Goal: Use online tool/utility: Utilize a website feature to perform a specific function

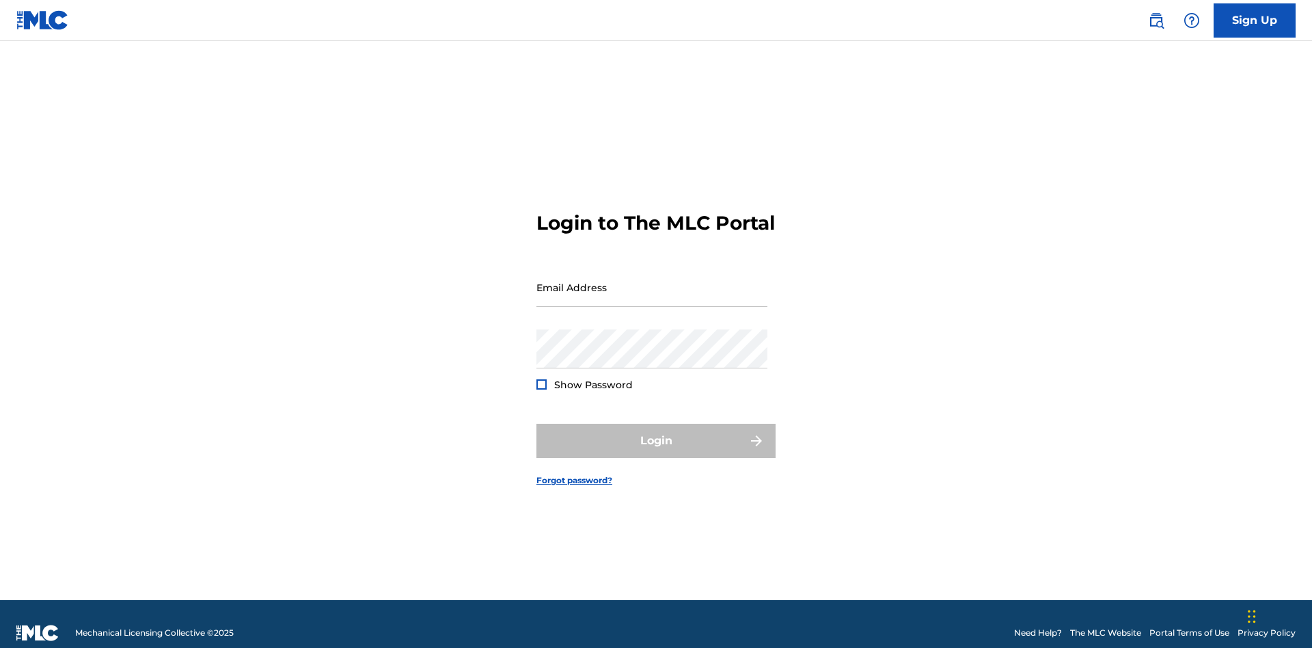
scroll to position [18, 0]
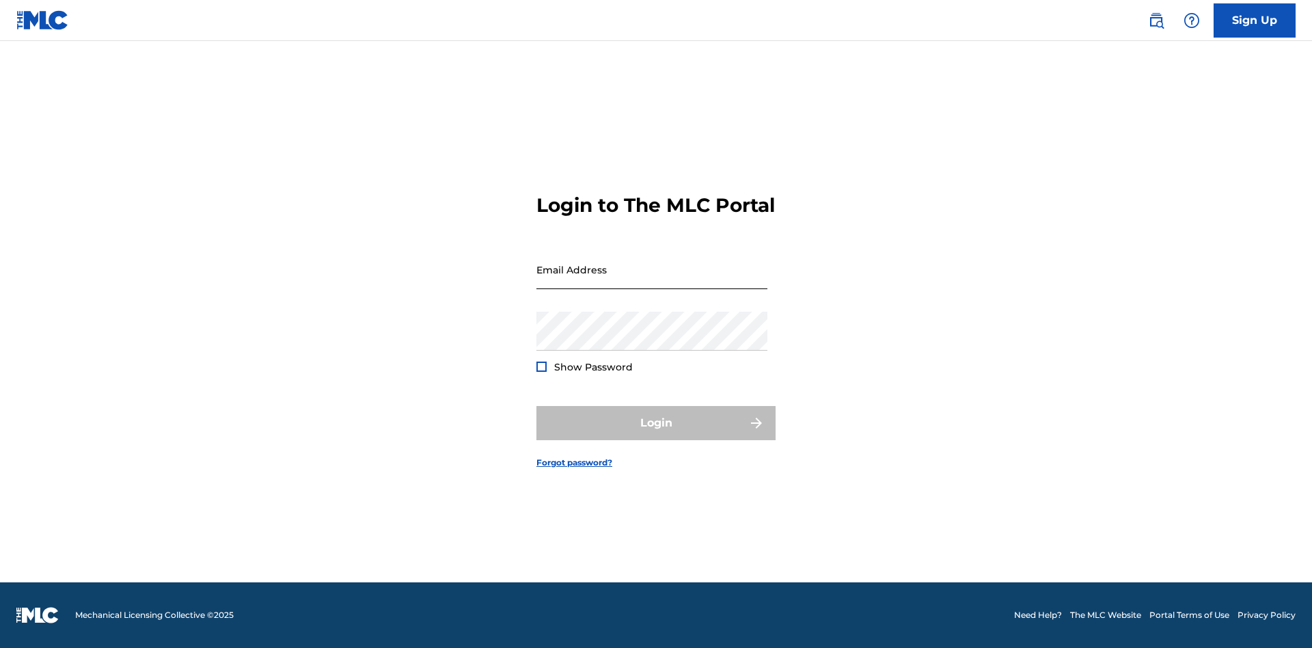
click at [652, 281] on input "Email Address" at bounding box center [651, 269] width 231 height 39
type input "[PERSON_NAME][EMAIL_ADDRESS][PERSON_NAME][DOMAIN_NAME]"
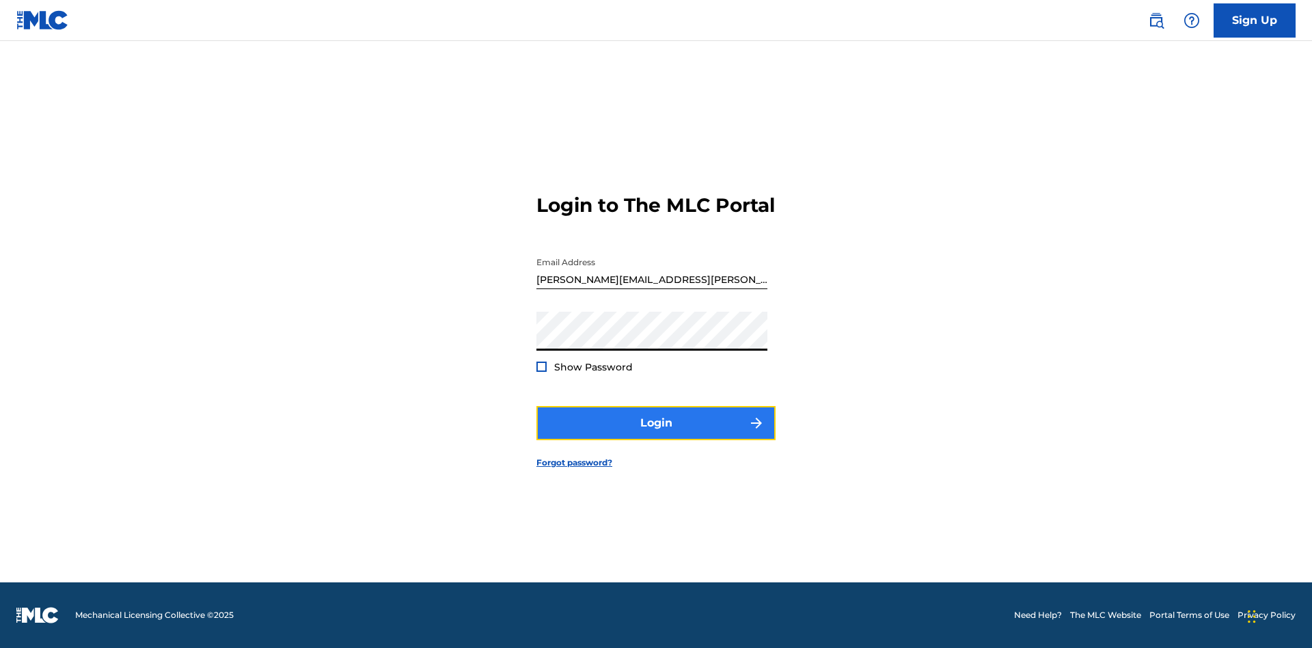
click at [656, 435] on button "Login" at bounding box center [655, 423] width 239 height 34
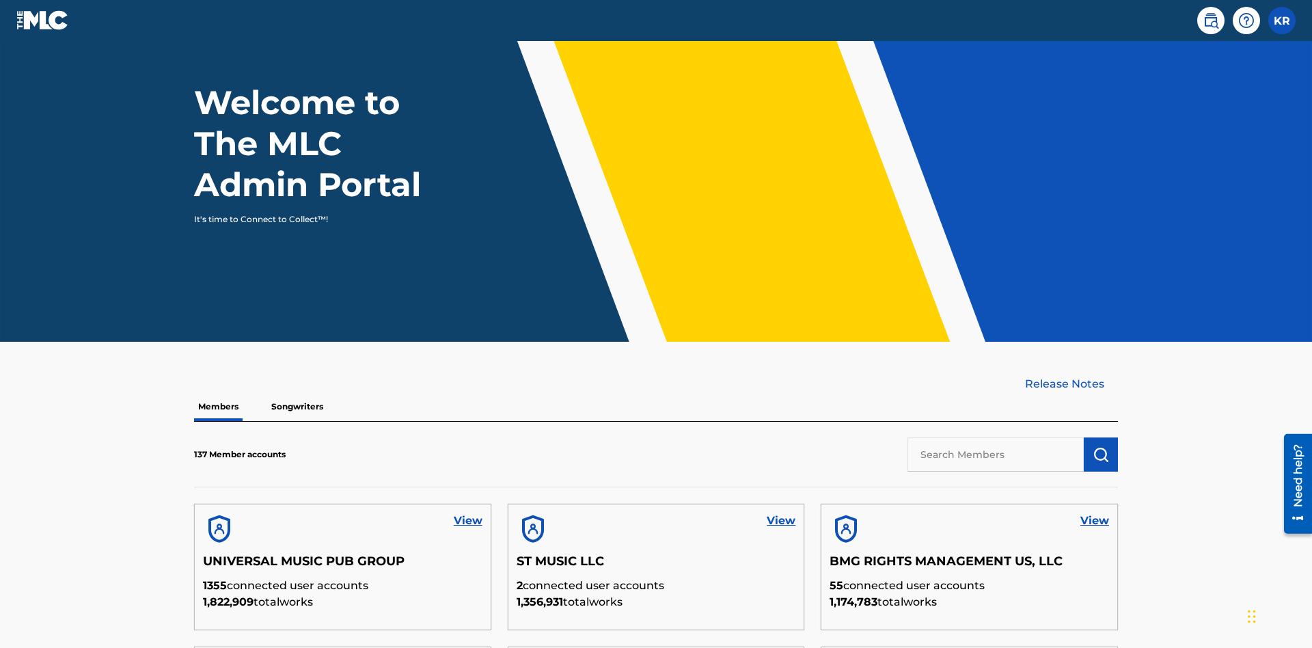
scroll to position [413, 0]
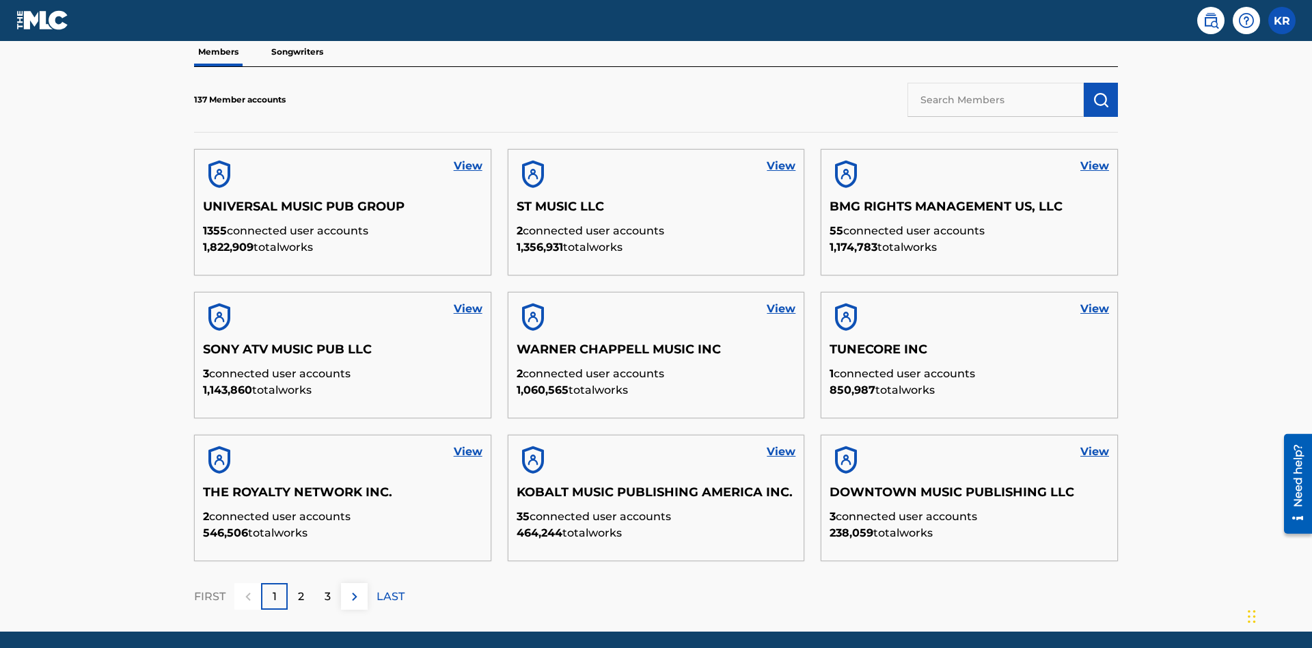
click at [995, 99] on input "text" at bounding box center [995, 100] width 176 height 34
type input "BMG RIGHTS MANAGEMENT US, LLC"
click at [1101, 92] on img "submit" at bounding box center [1100, 100] width 16 height 16
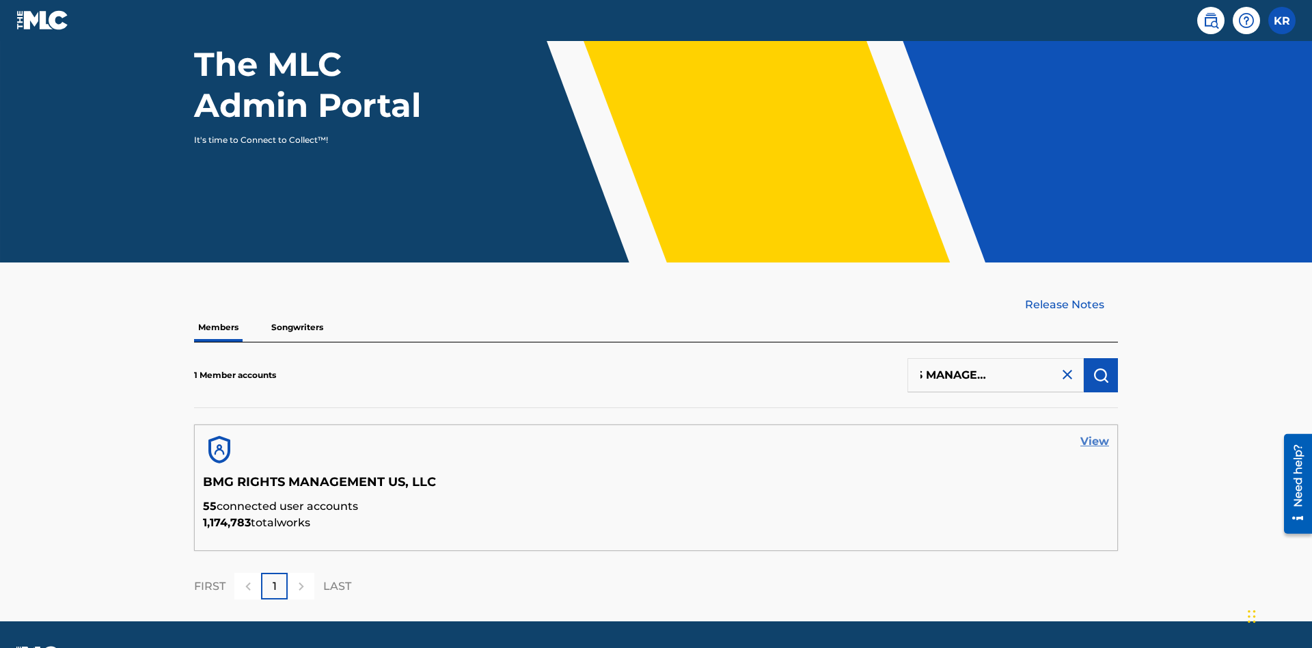
click at [1095, 433] on link "View" at bounding box center [1094, 441] width 29 height 16
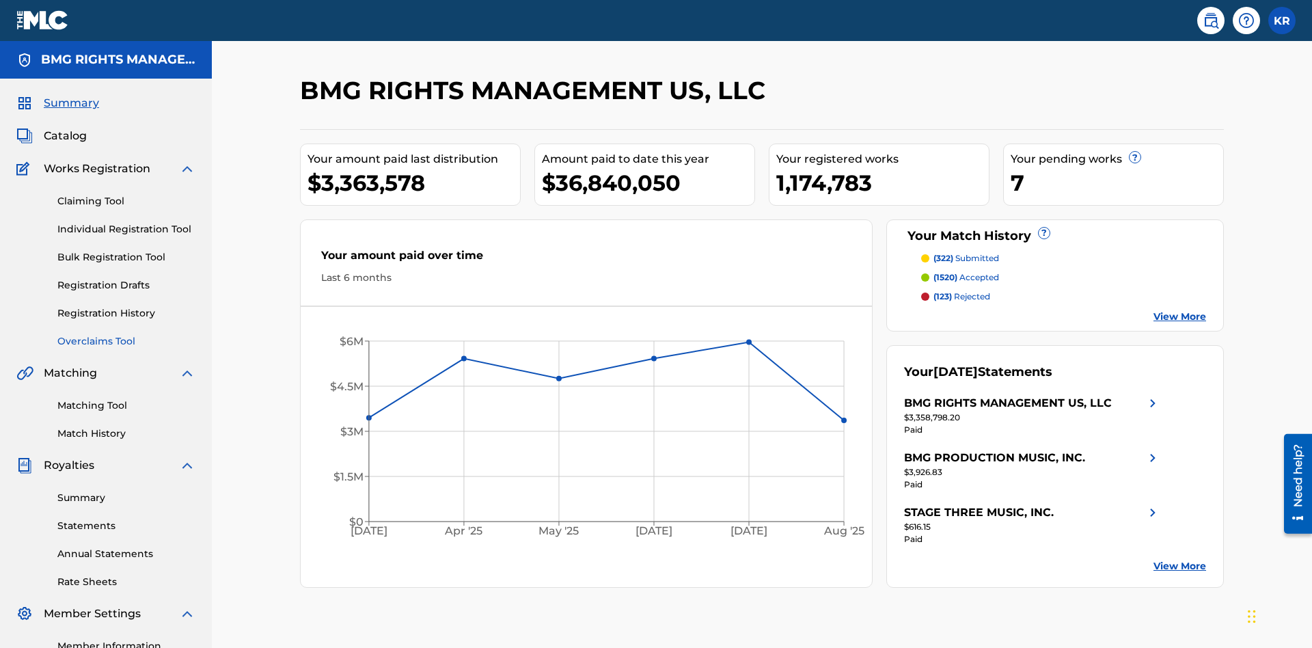
click at [126, 334] on link "Overclaims Tool" at bounding box center [126, 341] width 138 height 14
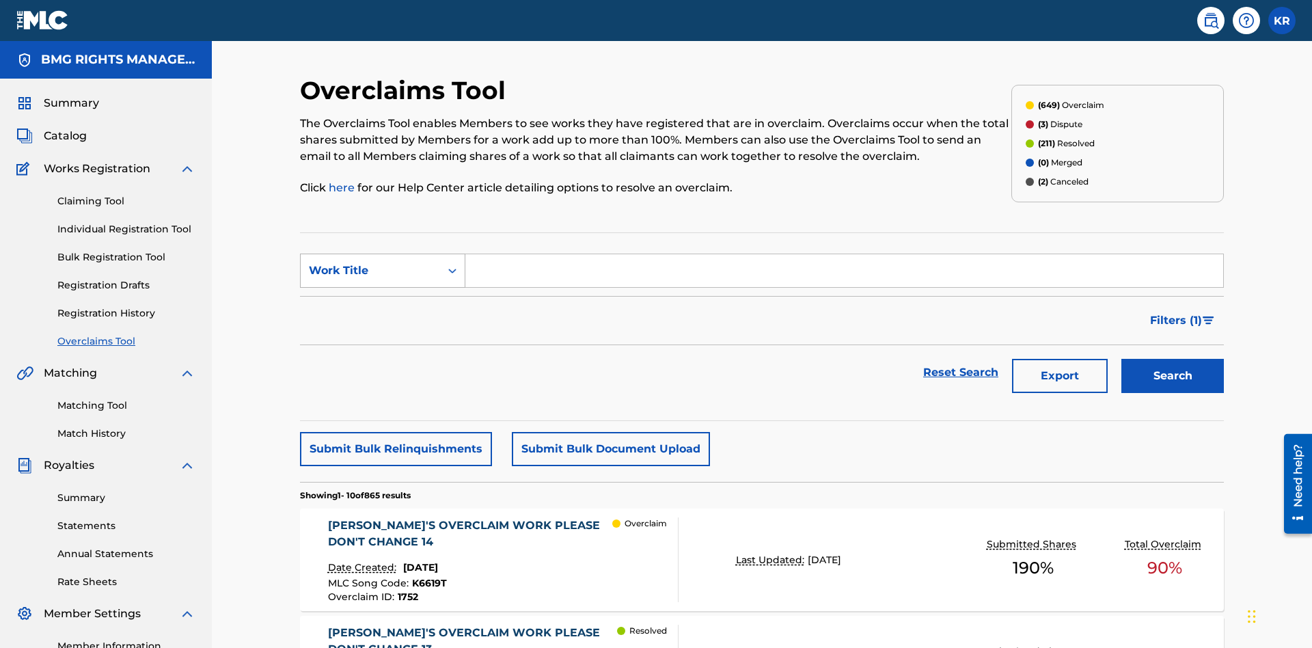
click at [370, 262] on div "Work Title" at bounding box center [370, 270] width 123 height 16
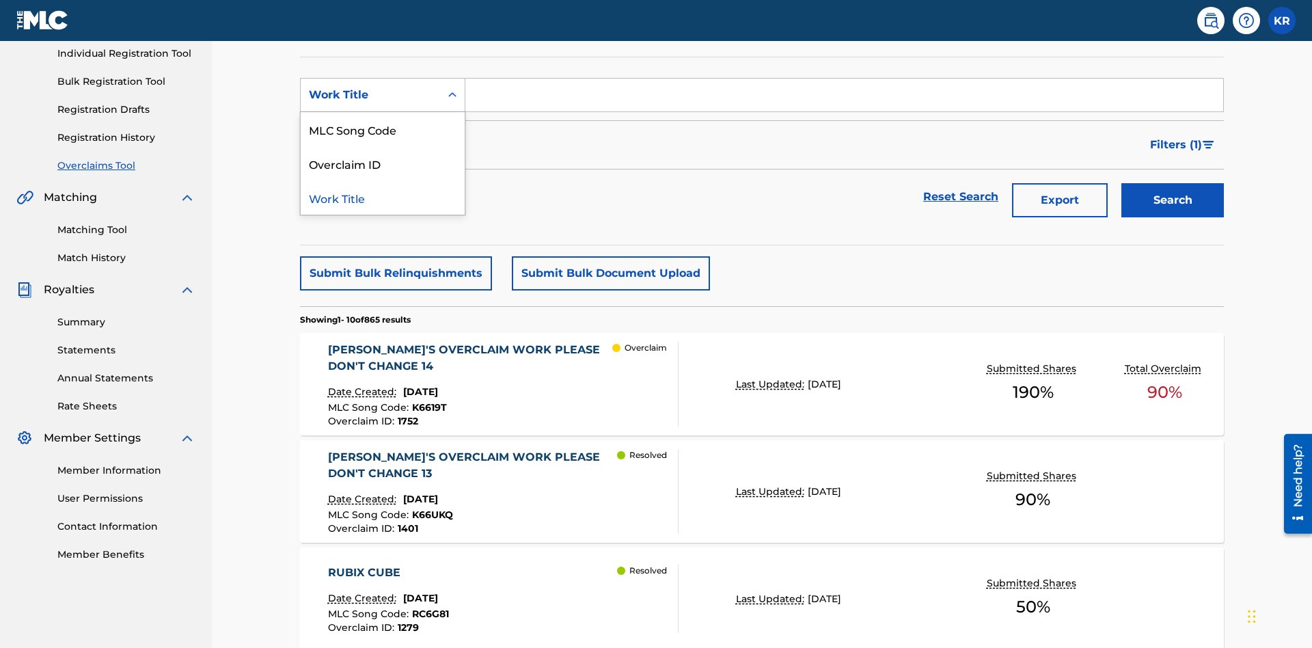
click at [383, 129] on div "MLC Song Code" at bounding box center [383, 129] width 164 height 34
click at [844, 98] on input "Search Form" at bounding box center [844, 95] width 758 height 33
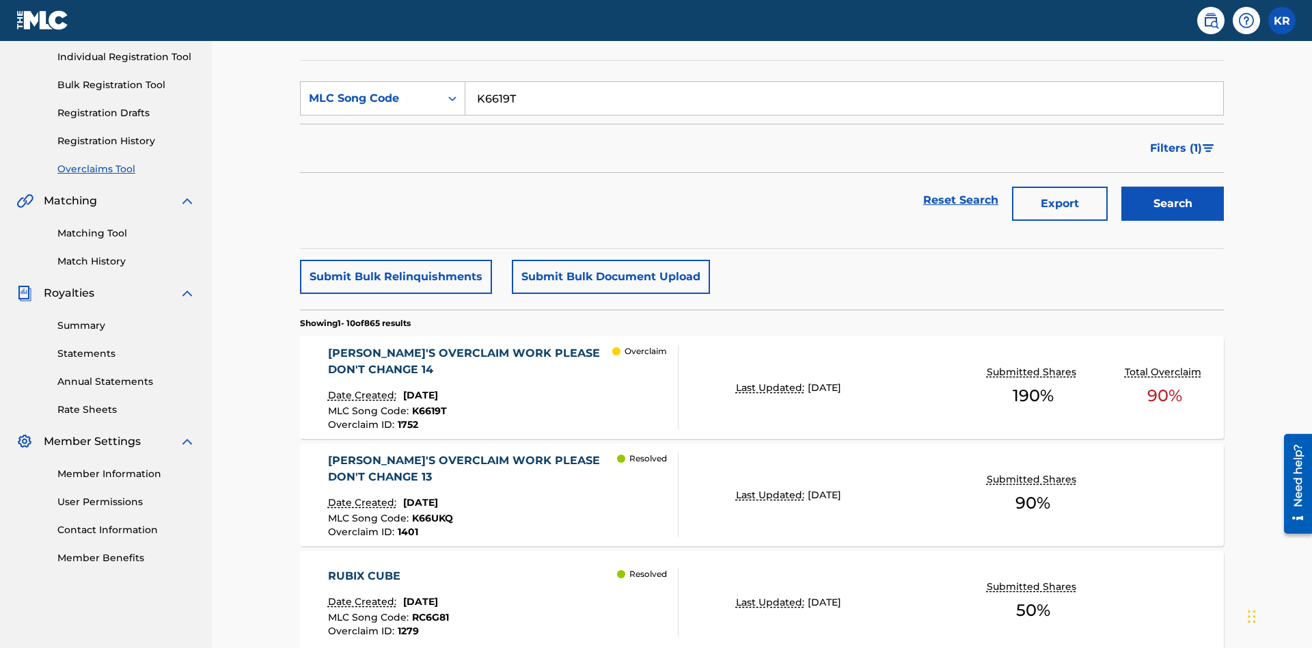
scroll to position [171, 0]
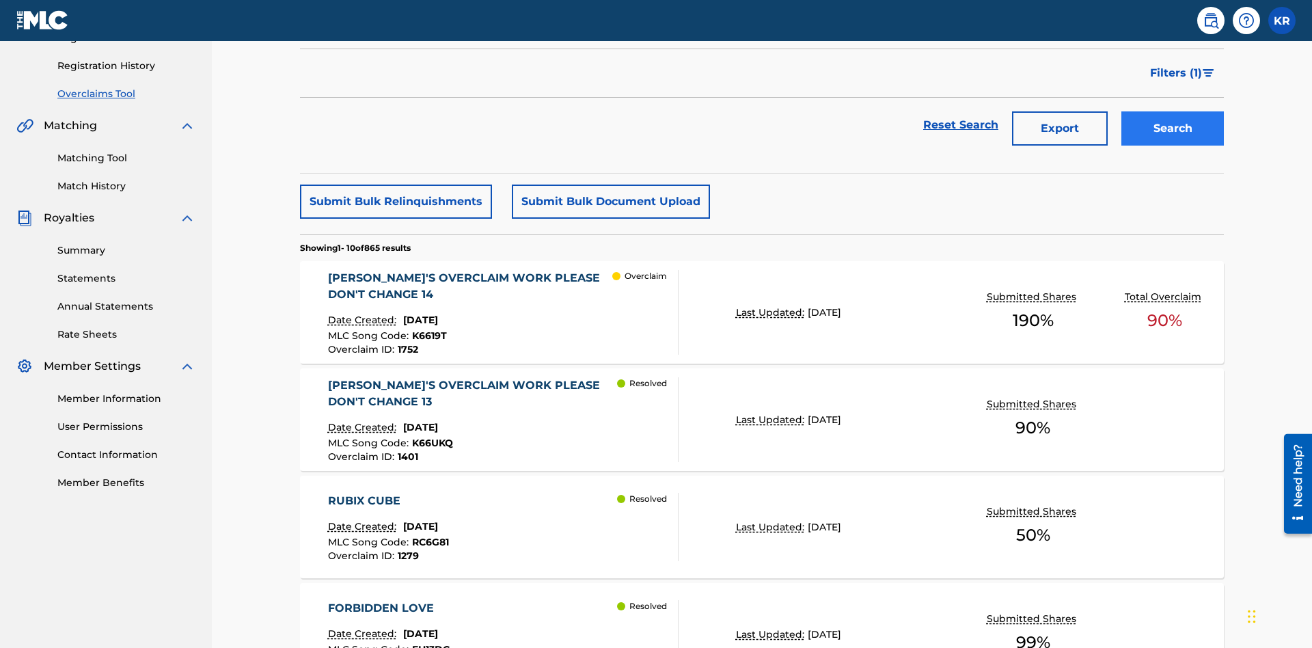
type input "K6619T"
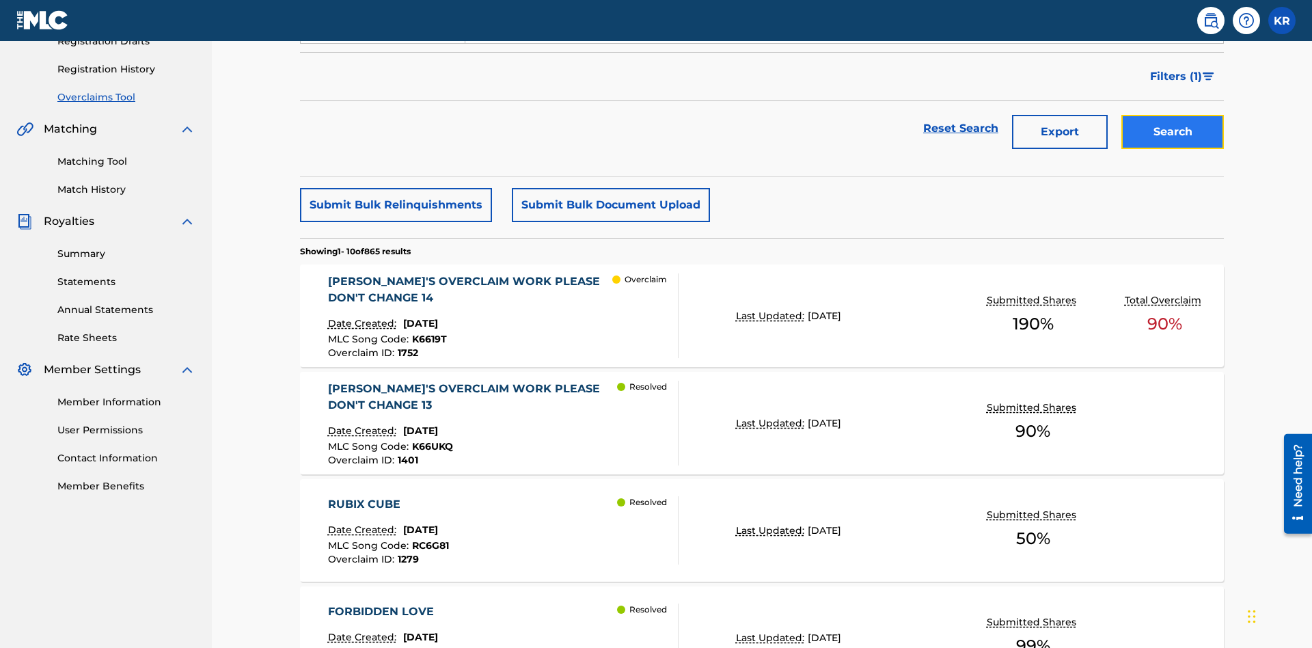
click at [1172, 115] on button "Search" at bounding box center [1172, 132] width 102 height 34
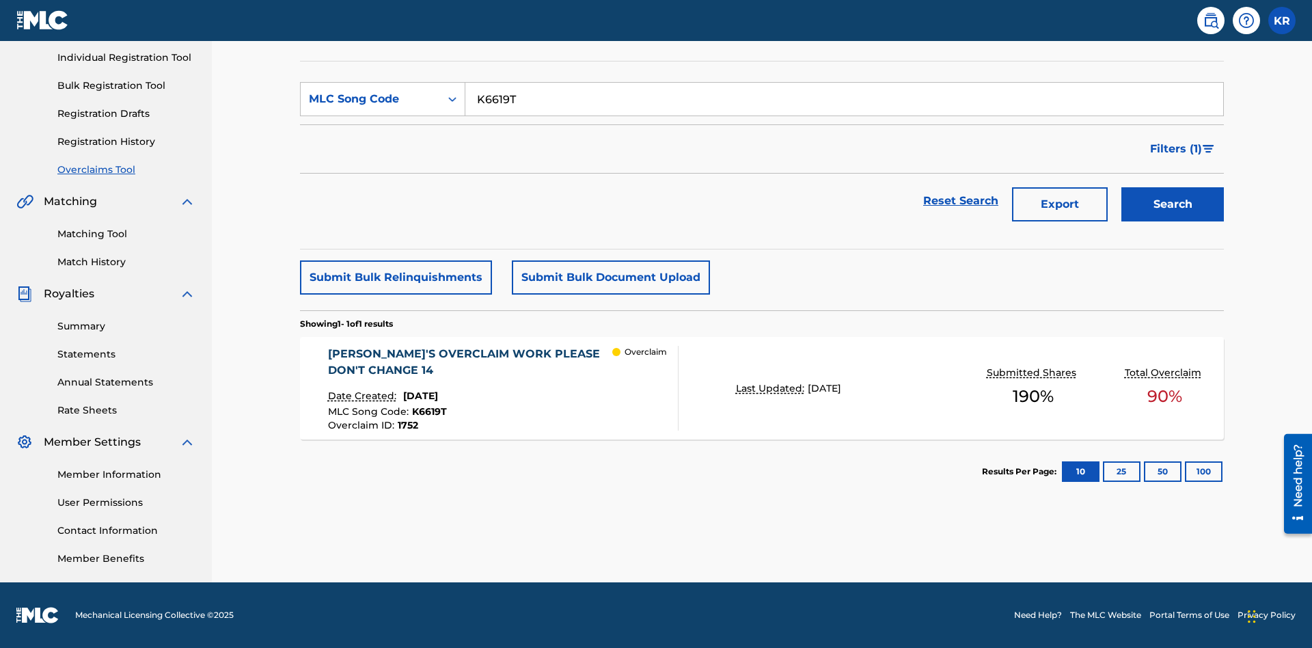
click at [407, 425] on span "1752" at bounding box center [408, 425] width 20 height 12
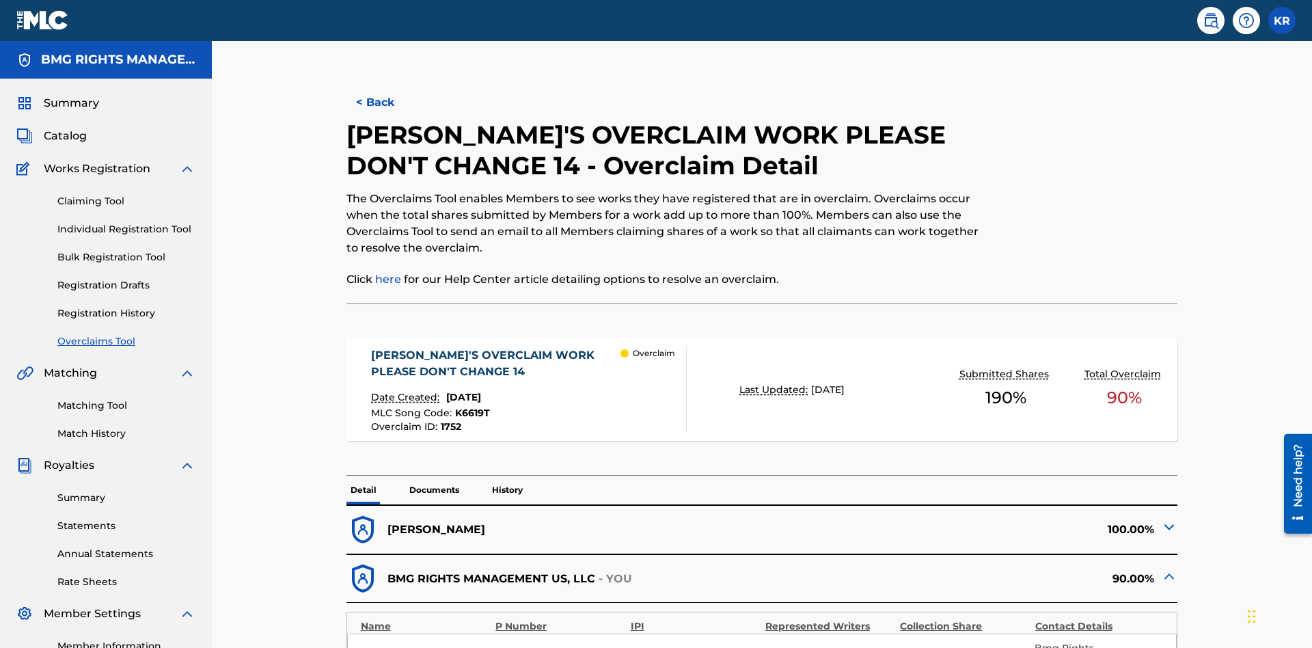
scroll to position [38, 0]
